Goal: Information Seeking & Learning: Understand process/instructions

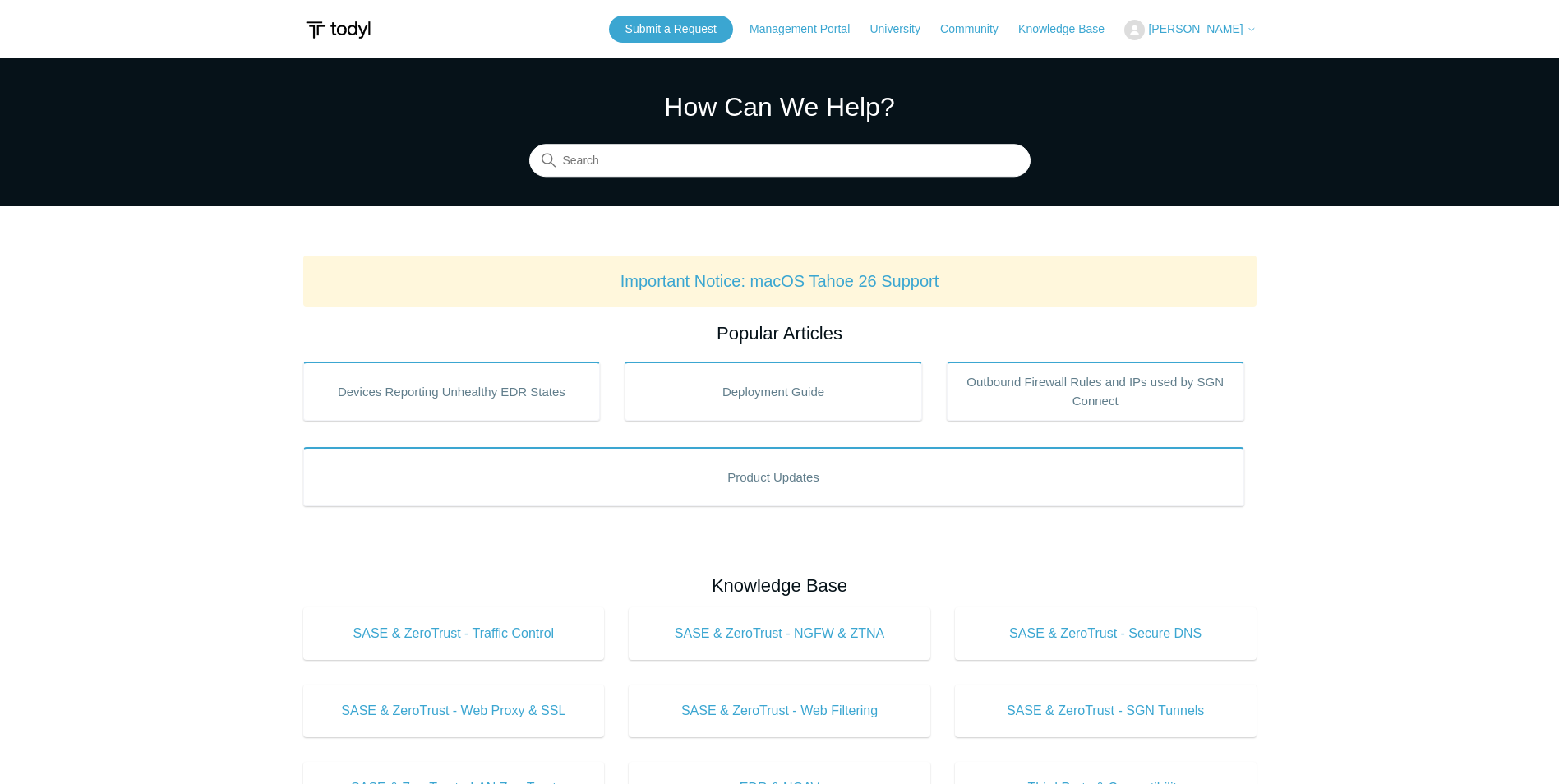
drag, startPoint x: 566, startPoint y: 69, endPoint x: 547, endPoint y: 66, distance: 19.2
click at [824, 181] on section "How Can We Help? Search" at bounding box center [780, 132] width 1559 height 148
click at [850, 160] on input "Search" at bounding box center [780, 161] width 502 height 33
type input "macos"
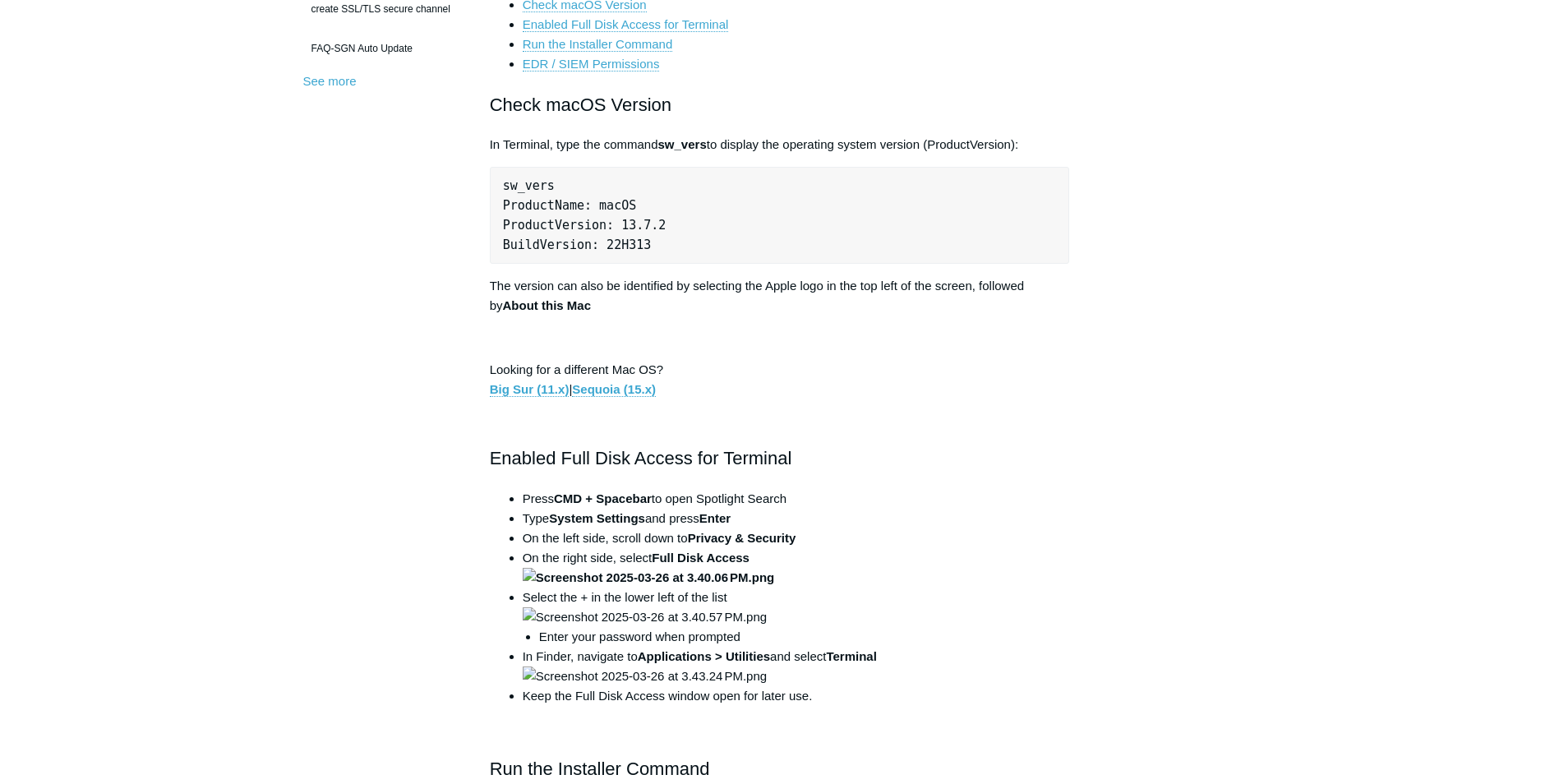
scroll to position [657, 0]
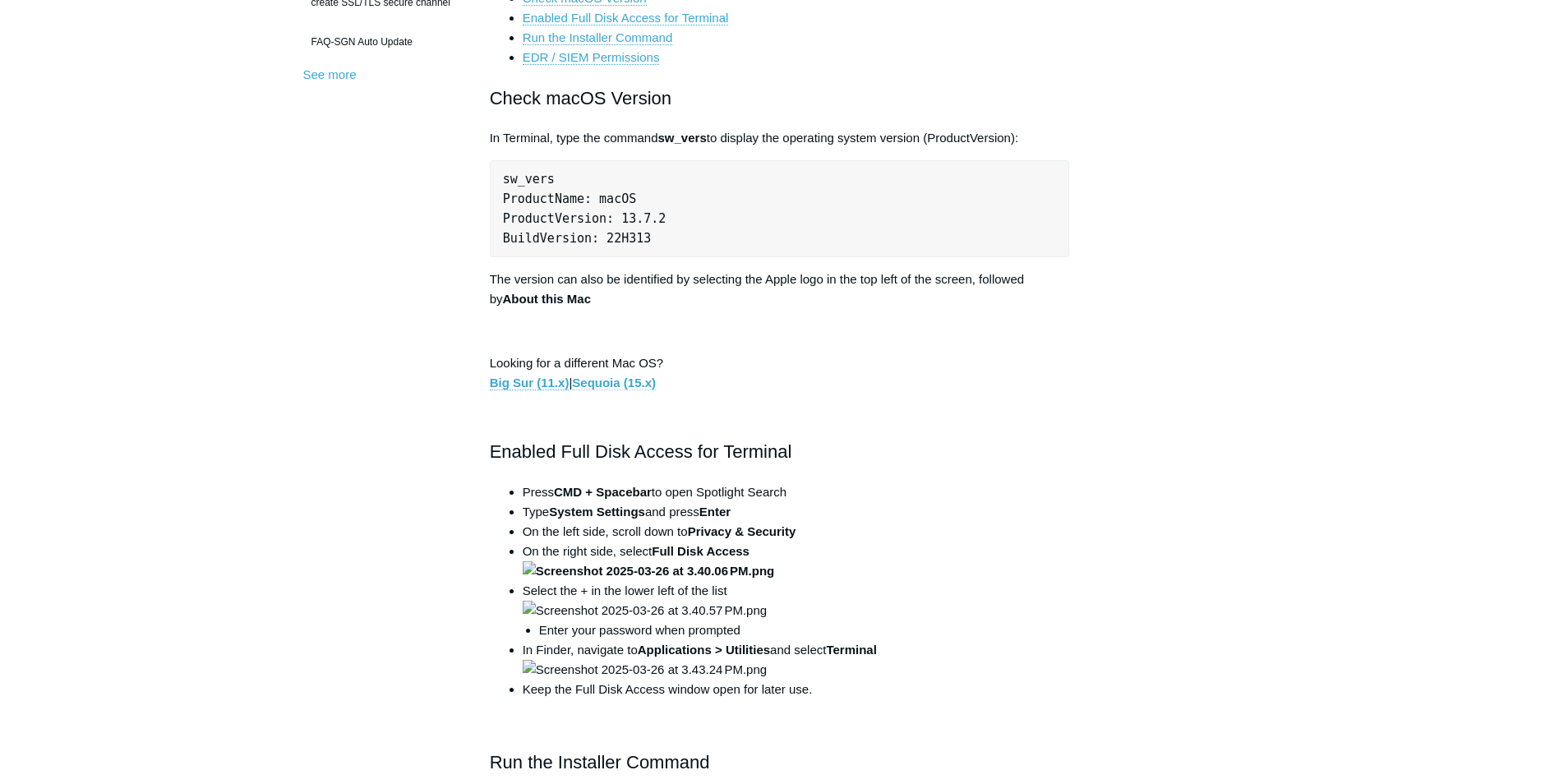
click at [634, 386] on link "Sequoia (15.x)" at bounding box center [614, 382] width 84 height 15
